Goal: Task Accomplishment & Management: Manage account settings

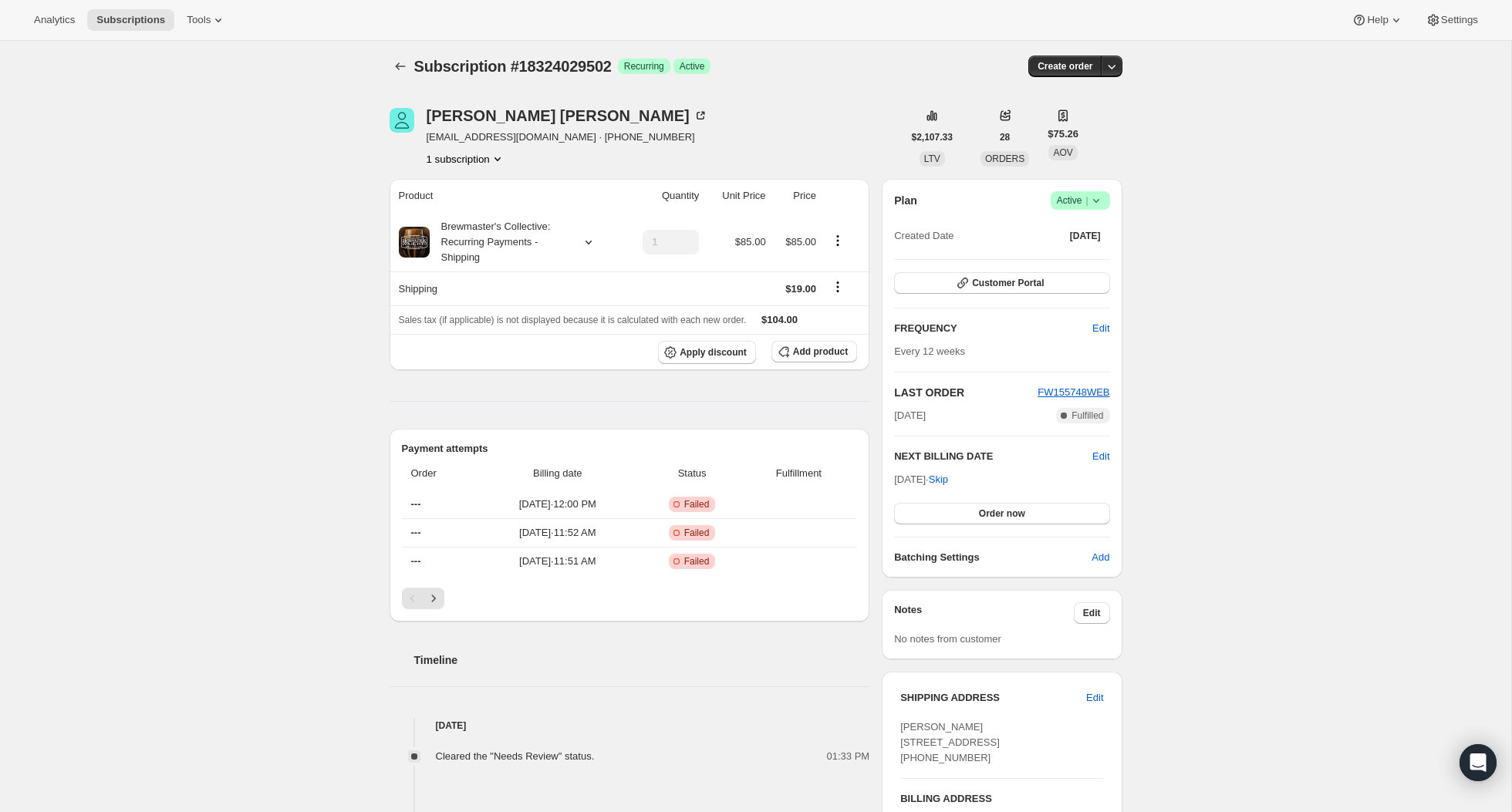
scroll to position [2, 0]
click at [1018, 513] on span "Order now" at bounding box center [1001, 516] width 46 height 12
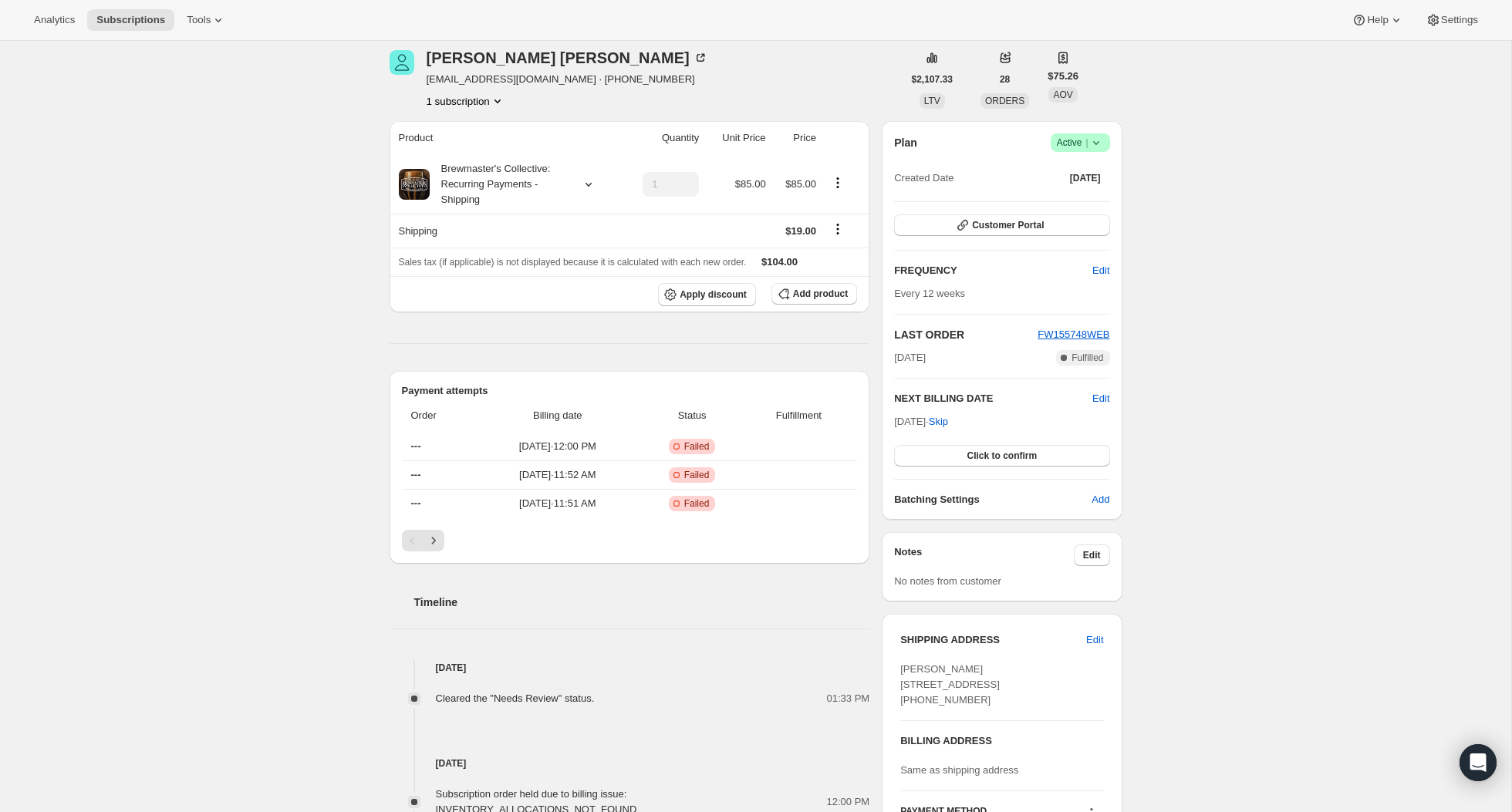
scroll to position [190, 0]
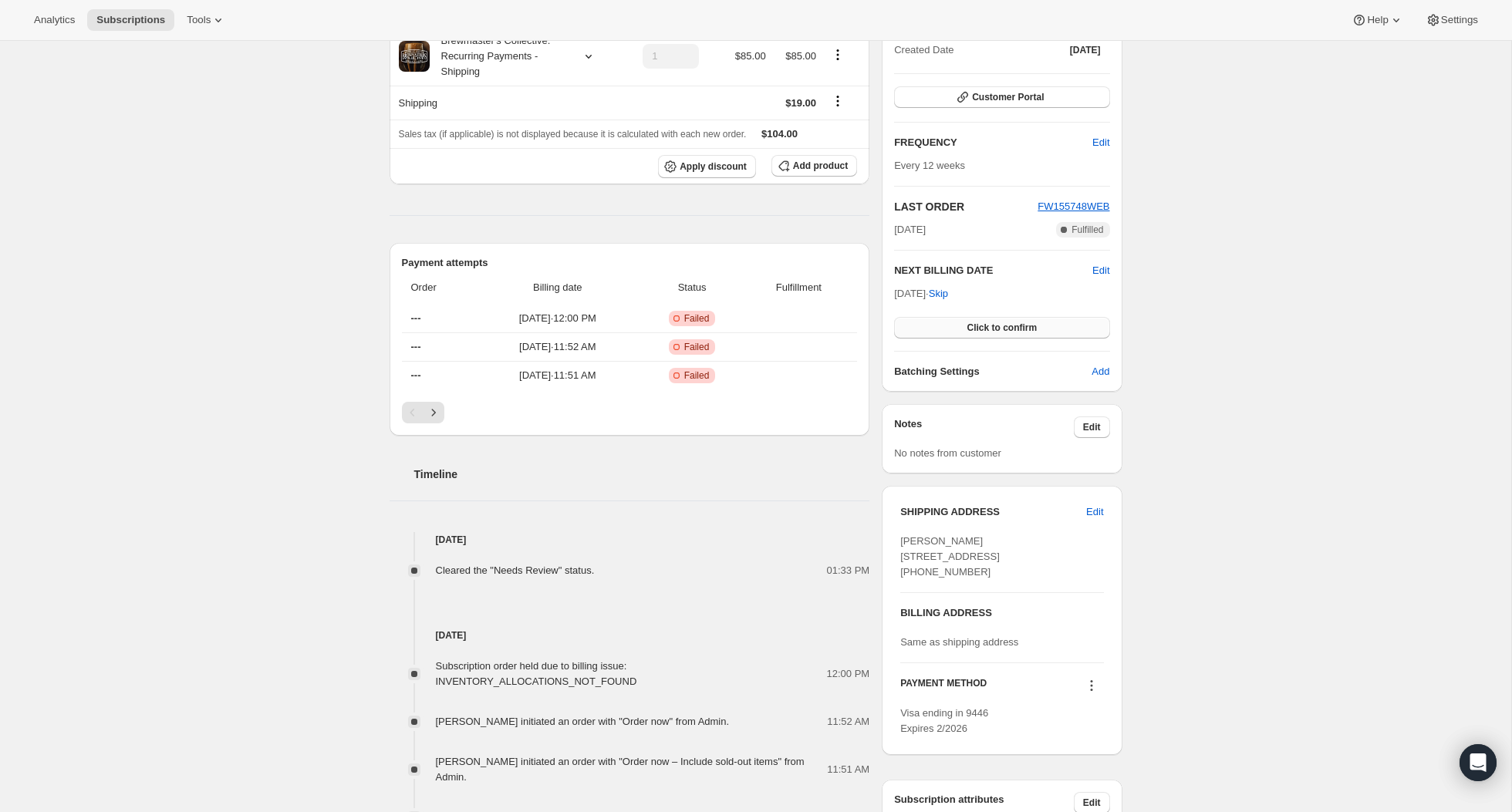
click at [959, 332] on button "Click to confirm" at bounding box center [1001, 327] width 215 height 21
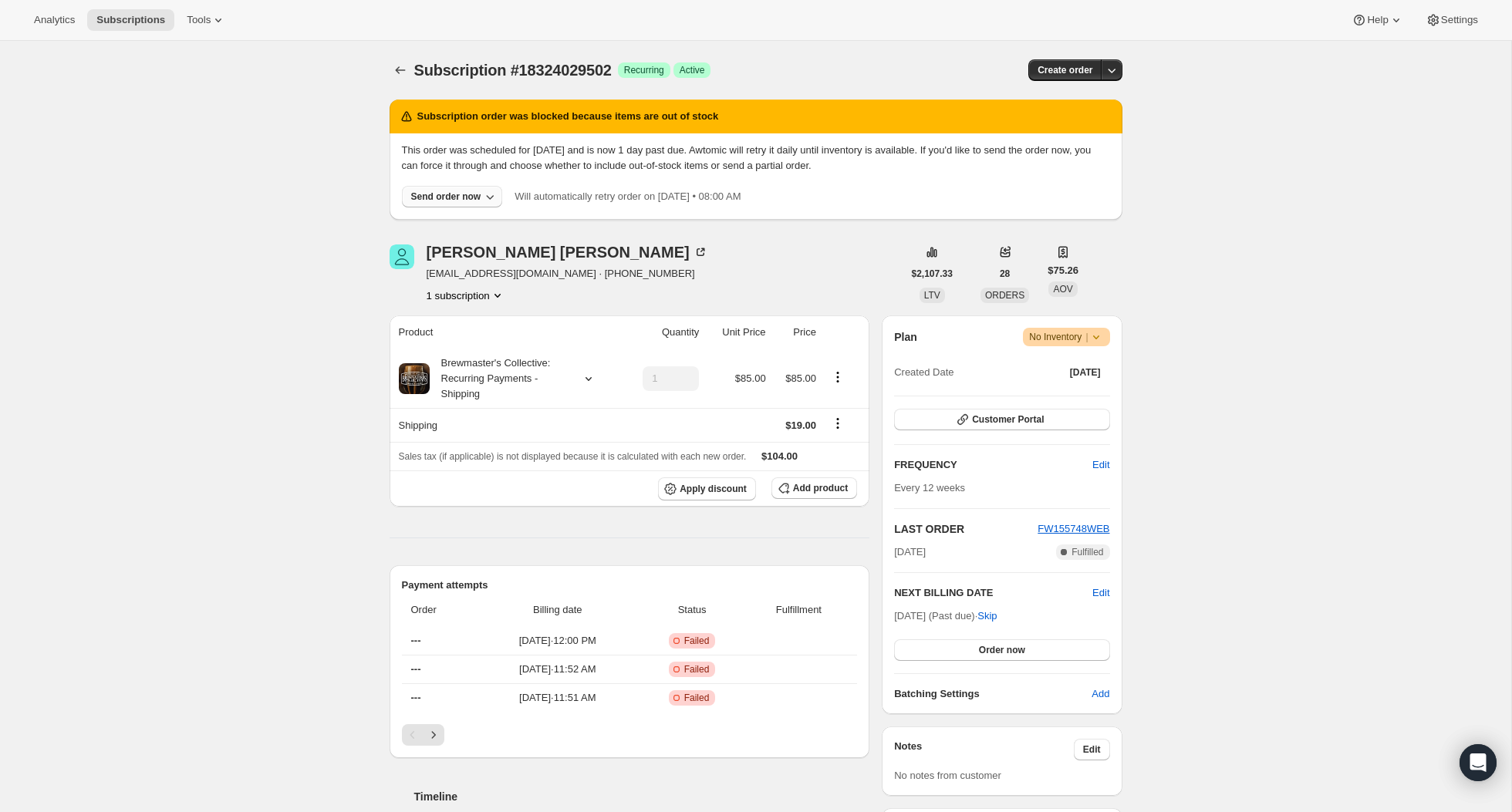
click at [470, 195] on div "Send order now" at bounding box center [446, 196] width 71 height 12
click at [444, 236] on span "Include sold-out items" at bounding box center [444, 228] width 163 height 15
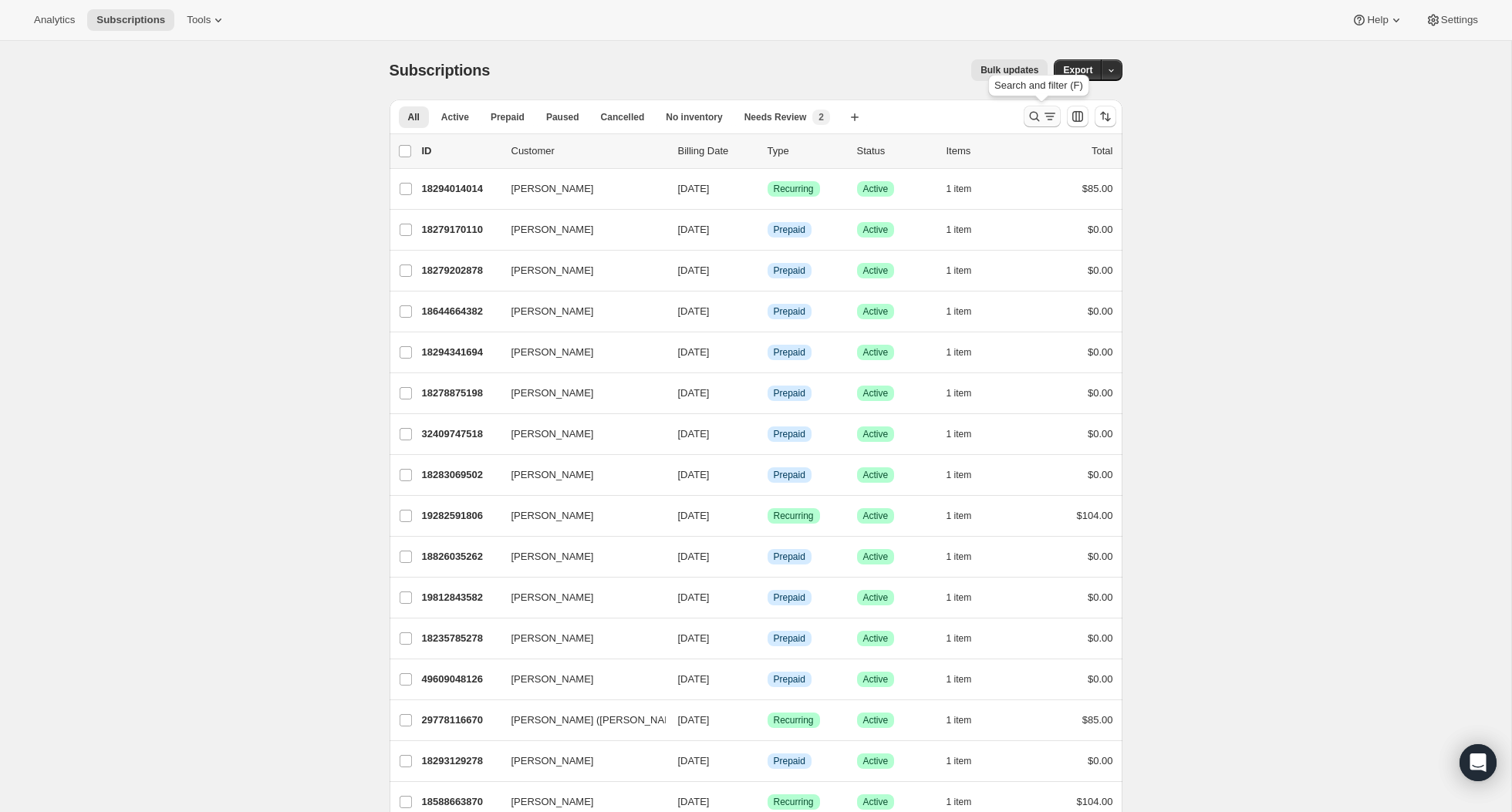
click at [1030, 111] on icon "Search and filter results" at bounding box center [1034, 116] width 15 height 15
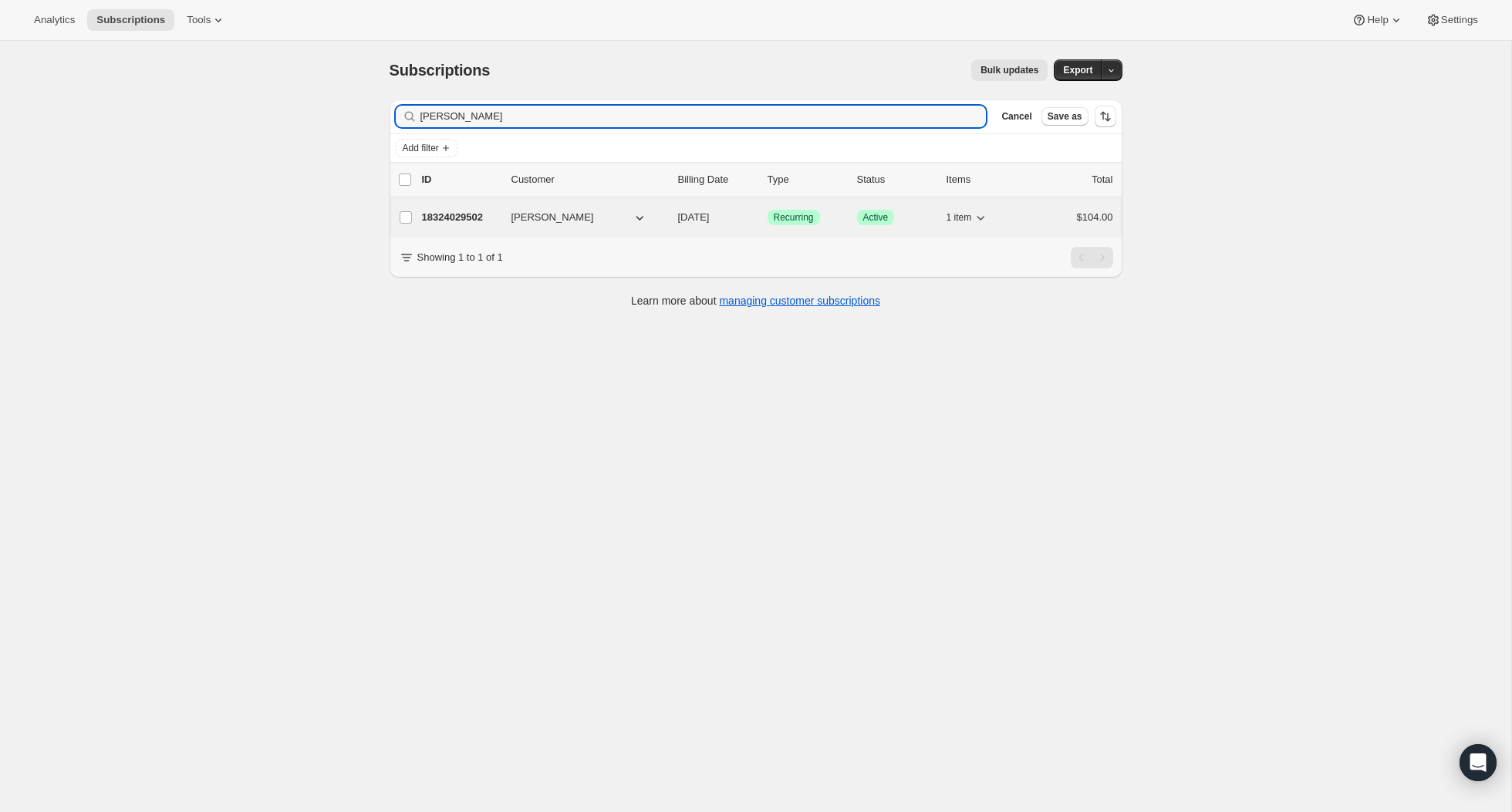
type input "frenn"
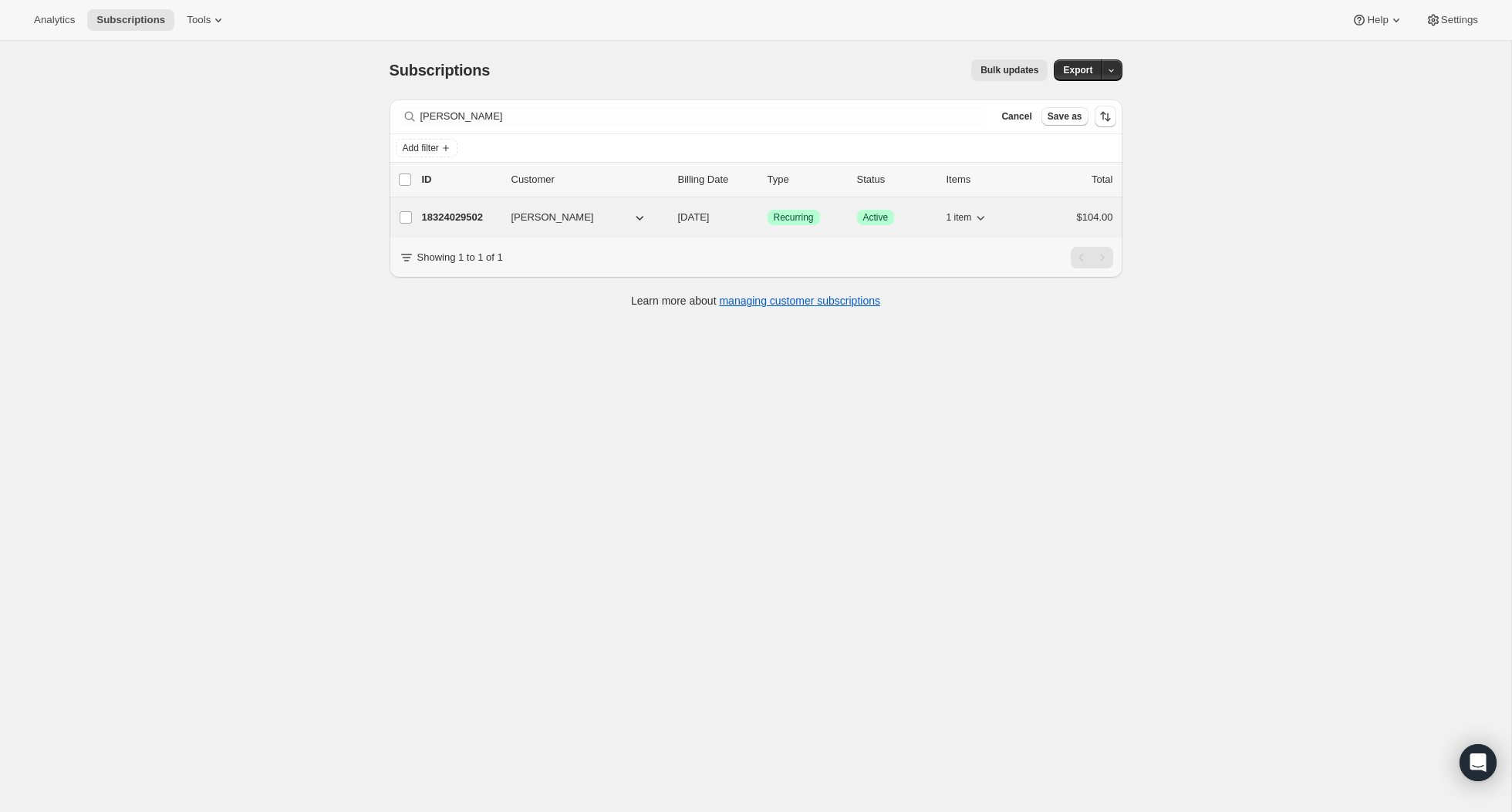
click at [561, 223] on span "Michael Frenn" at bounding box center [552, 217] width 82 height 15
click at [455, 217] on p "18324029502" at bounding box center [461, 217] width 77 height 15
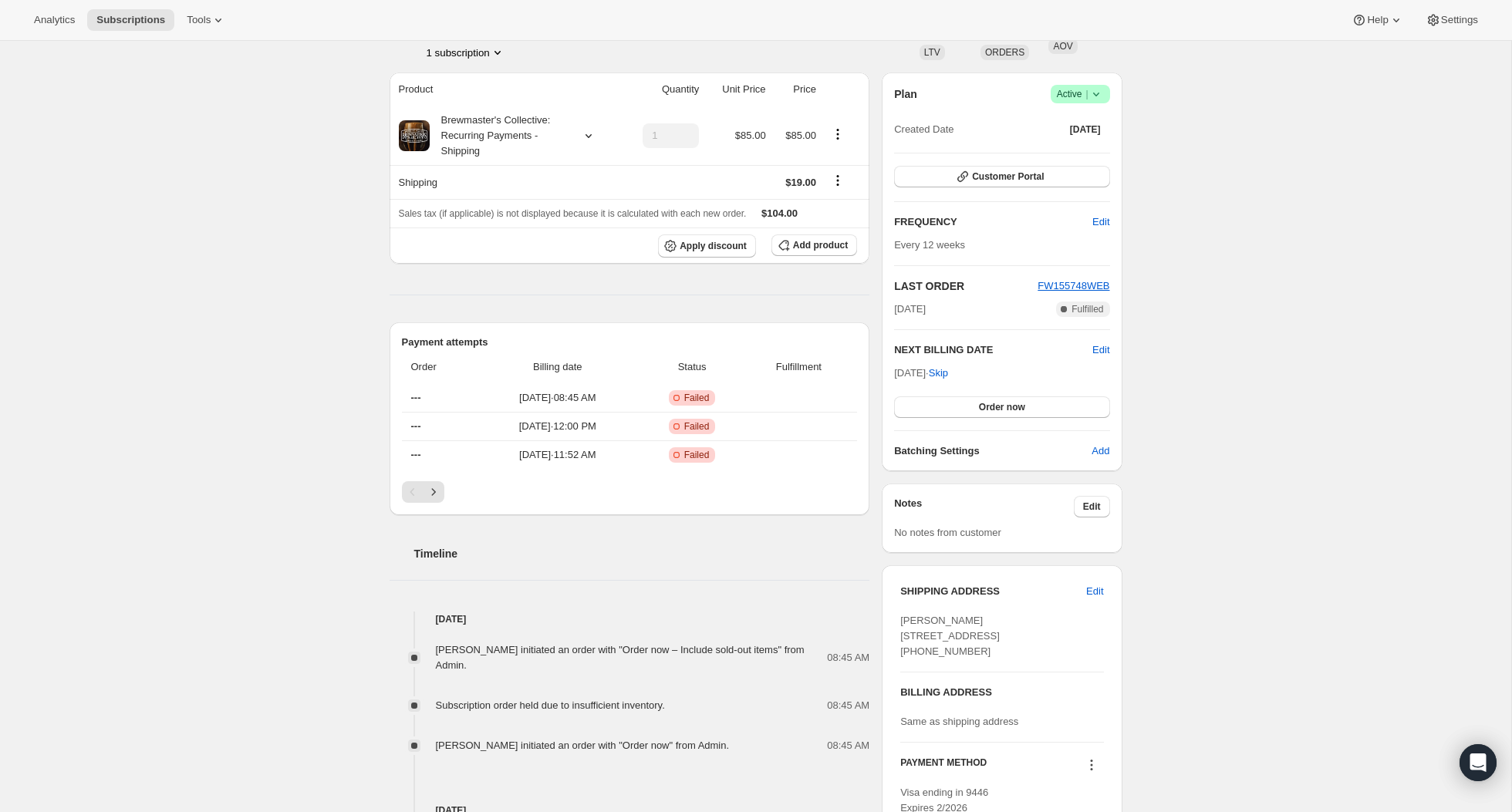
scroll to position [112, 0]
click at [994, 400] on span "Order now" at bounding box center [1001, 405] width 46 height 12
click at [994, 400] on span "Click to confirm" at bounding box center [1001, 405] width 71 height 12
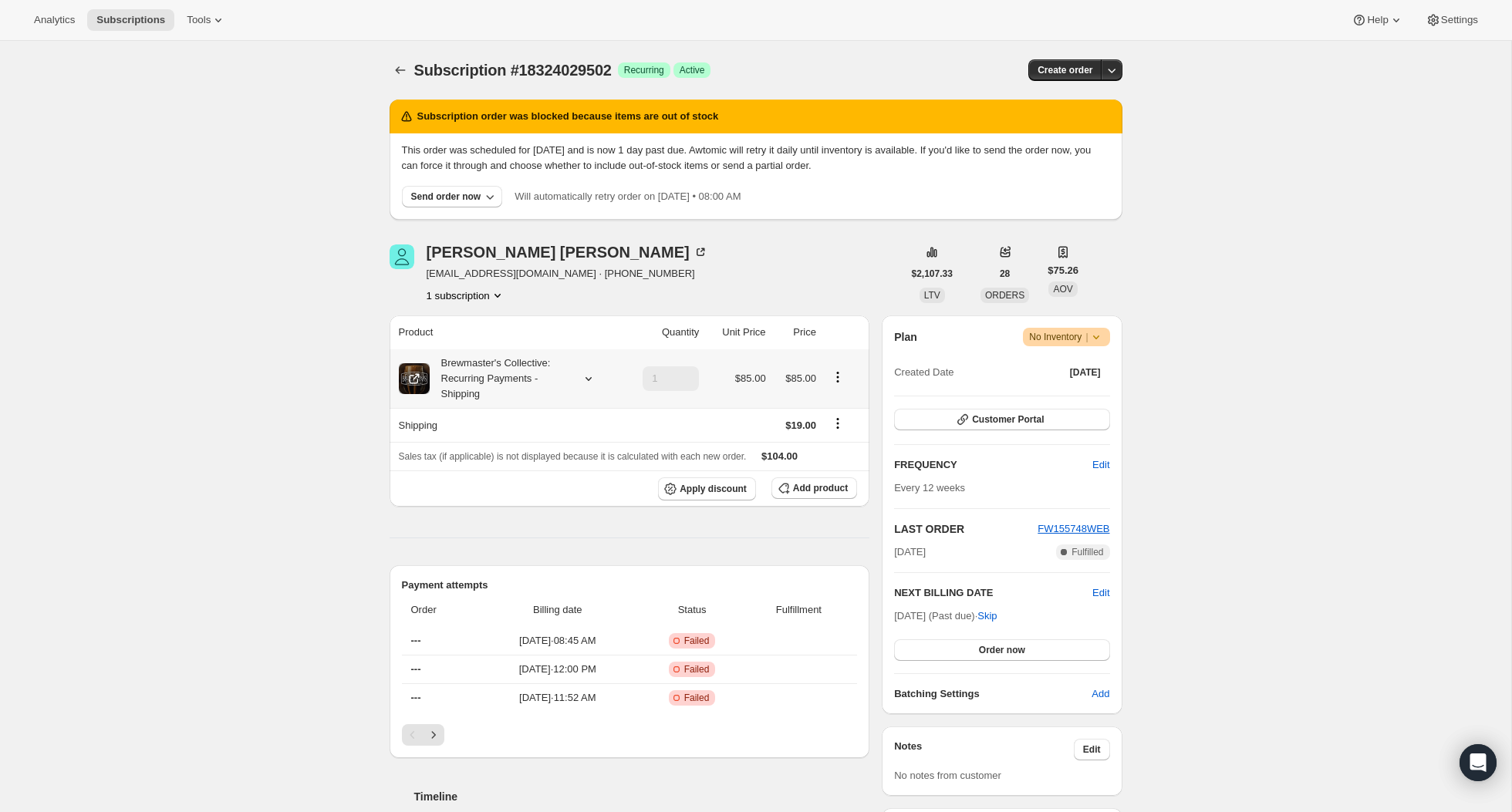
click at [469, 383] on div "Brewmaster's Collective: Recurring Payments - Shipping" at bounding box center [499, 378] width 139 height 46
click at [477, 392] on div "Brewmaster's Collective: Recurring Payments - Shipping" at bounding box center [499, 378] width 139 height 46
click at [460, 382] on div "Brewmaster's Collective: Recurring Payments - Shipping" at bounding box center [499, 378] width 139 height 46
click at [432, 197] on div "Send order now" at bounding box center [446, 196] width 71 height 12
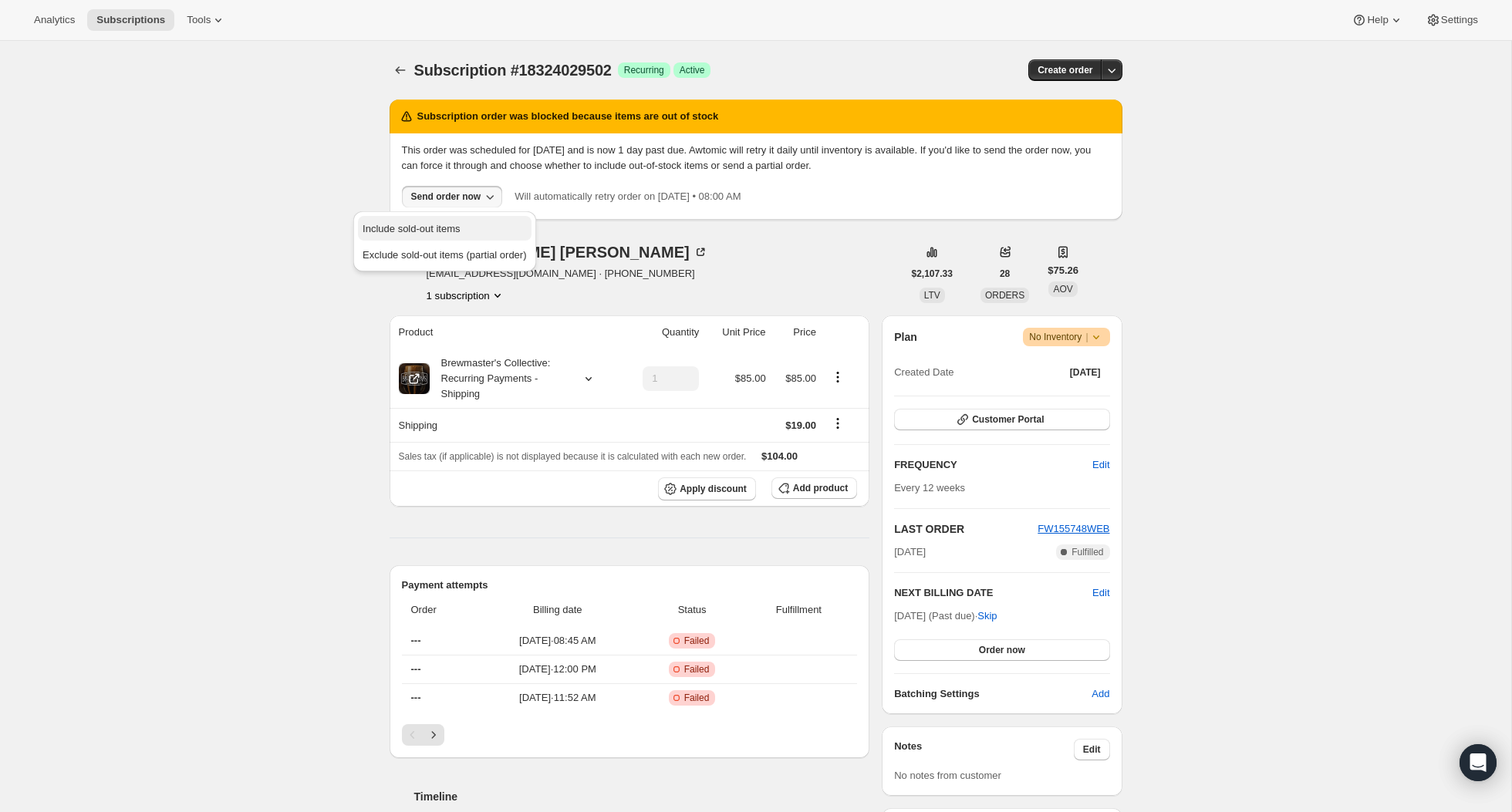
click at [455, 232] on span "Include sold-out items" at bounding box center [411, 228] width 97 height 12
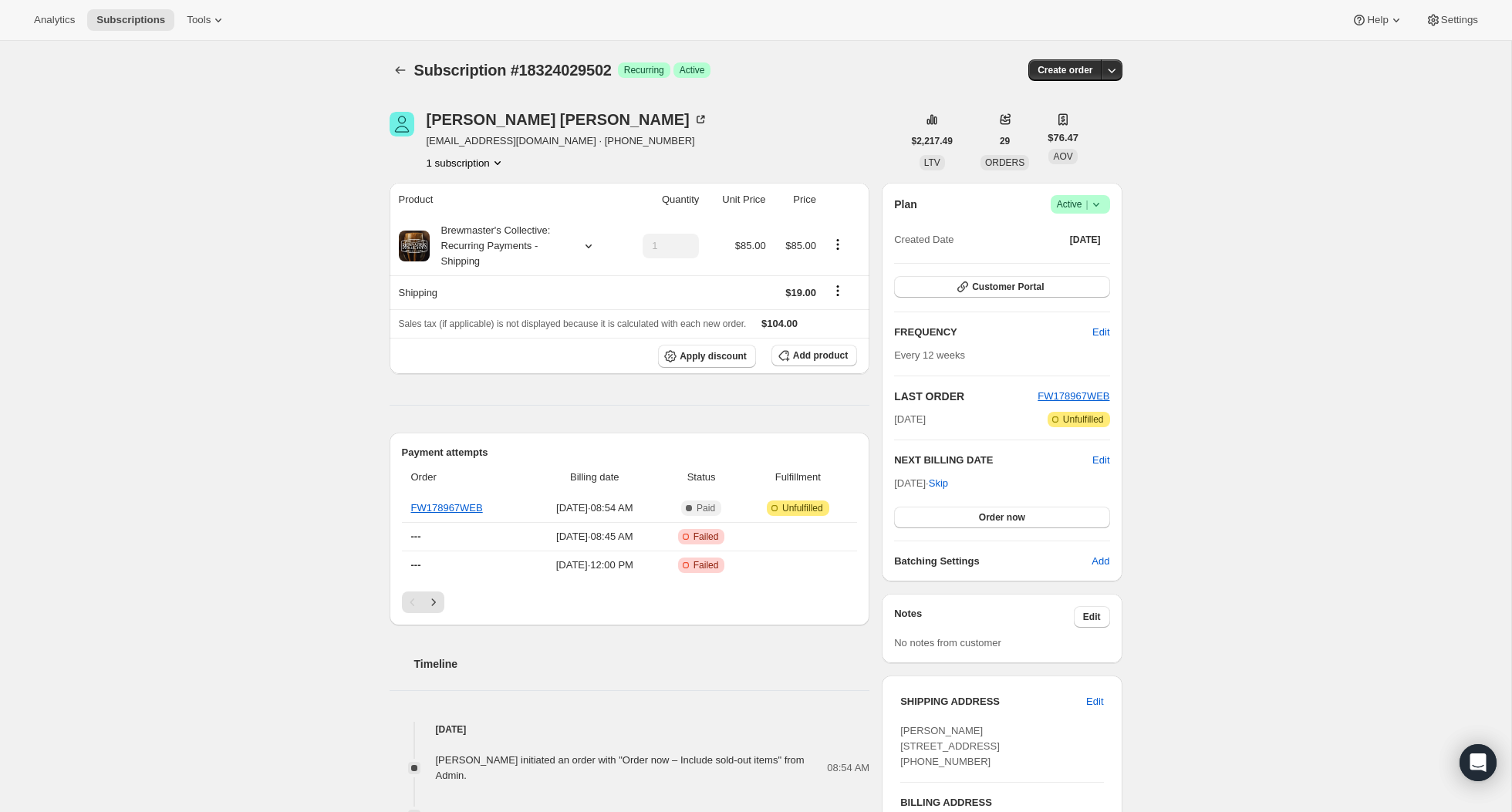
click at [436, 604] on icon "Next" at bounding box center [433, 601] width 15 height 15
click at [405, 595] on icon "Previous" at bounding box center [412, 601] width 15 height 15
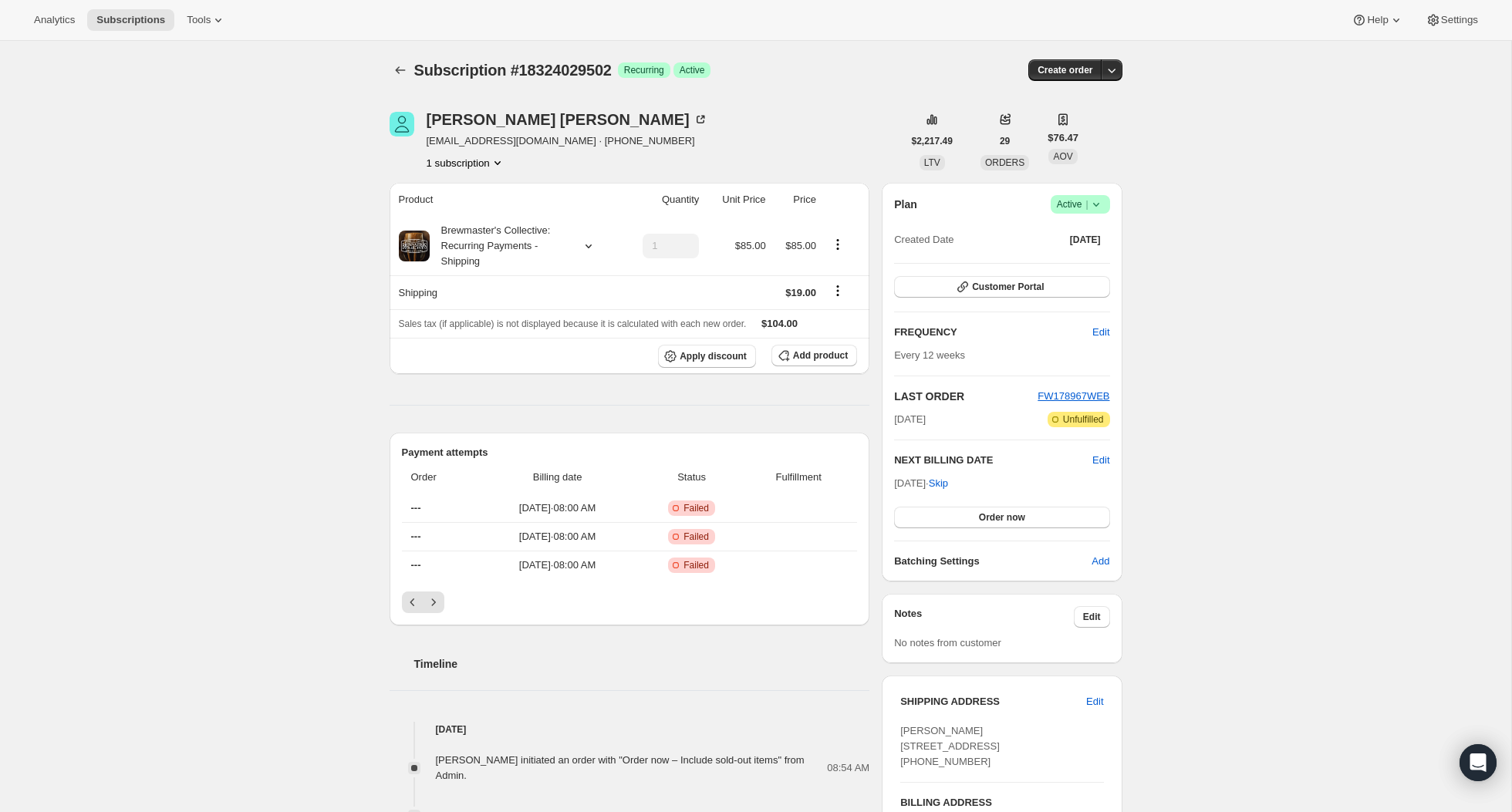
click at [405, 596] on icon "Previous" at bounding box center [412, 601] width 15 height 15
click at [404, 596] on div "Pagination" at bounding box center [412, 602] width 21 height 21
click at [471, 626] on div "Timeline" at bounding box center [629, 649] width 480 height 46
